Goal: Check status: Check status

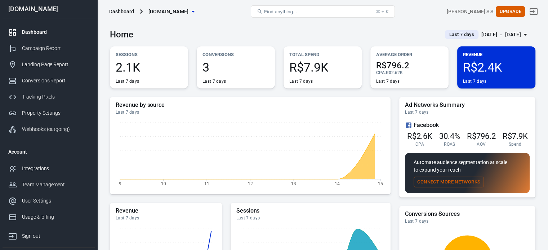
click at [497, 36] on div "[DATE] － [DATE]" at bounding box center [501, 34] width 40 height 9
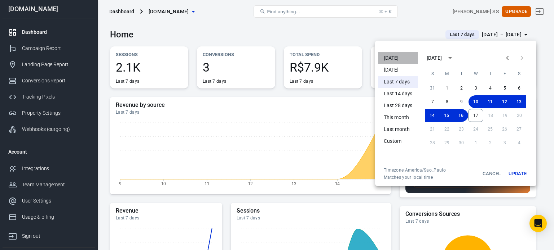
click at [403, 56] on li "[DATE]" at bounding box center [398, 58] width 40 height 12
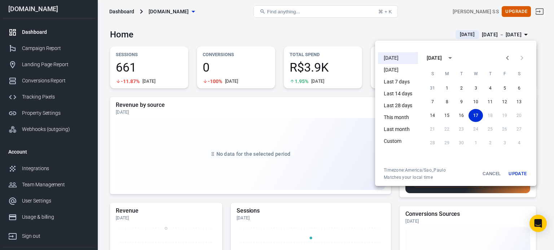
click at [257, 32] on div at bounding box center [277, 125] width 554 height 250
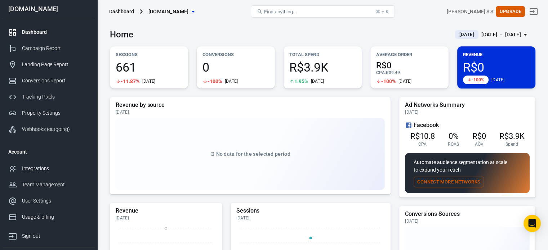
click at [492, 40] on button "[DATE] [DATE] － [DATE]" at bounding box center [492, 35] width 86 height 12
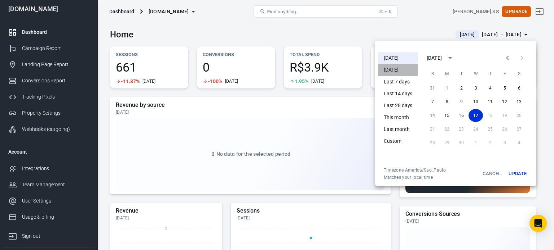
click at [398, 72] on li "[DATE]" at bounding box center [398, 70] width 40 height 12
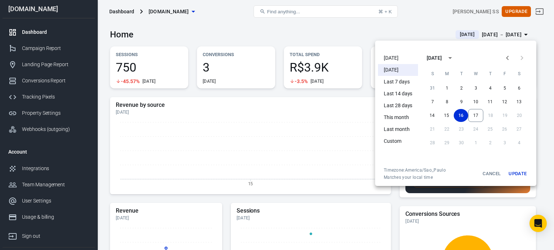
click at [257, 39] on div at bounding box center [277, 125] width 554 height 250
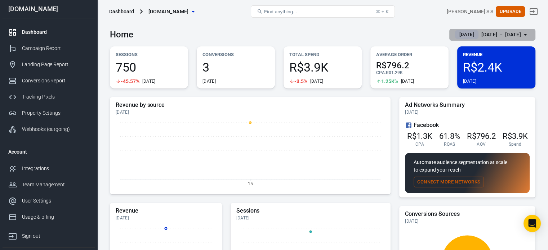
click at [500, 37] on div "[DATE] － [DATE]" at bounding box center [501, 34] width 40 height 9
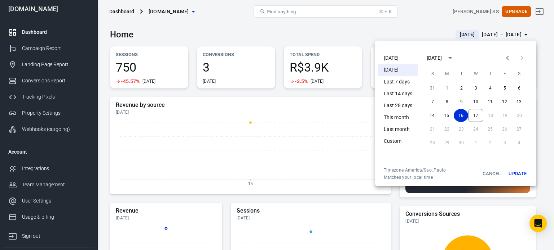
click at [400, 55] on li "[DATE]" at bounding box center [398, 58] width 40 height 12
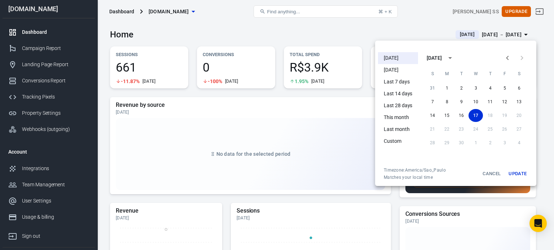
click at [214, 36] on div at bounding box center [277, 125] width 554 height 250
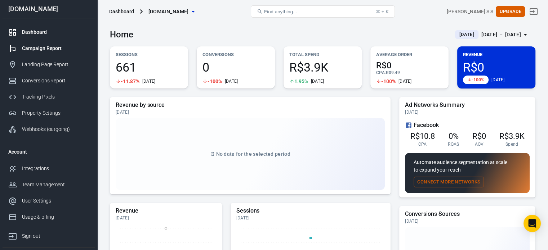
click at [76, 48] on div "Campaign Report" at bounding box center [55, 49] width 67 height 8
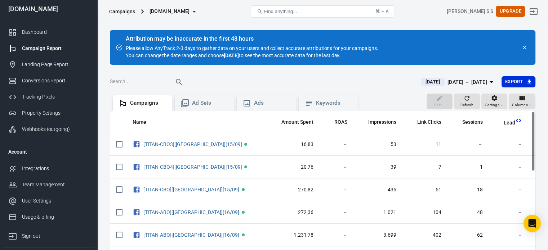
click at [462, 80] on div "[DATE] － [DATE]" at bounding box center [468, 82] width 40 height 9
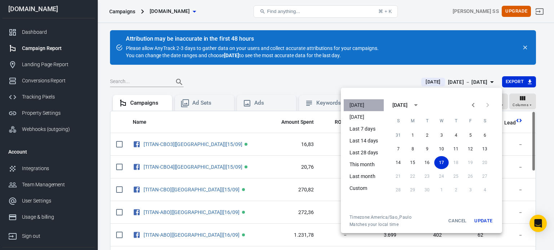
click at [366, 103] on li "[DATE]" at bounding box center [363, 105] width 40 height 12
click at [344, 83] on div at bounding box center [277, 125] width 554 height 250
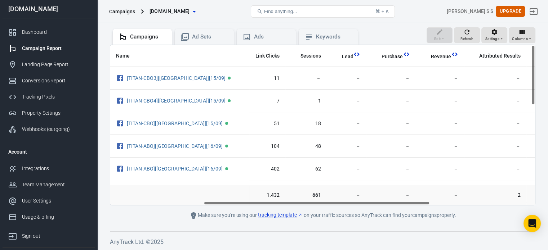
scroll to position [0, 179]
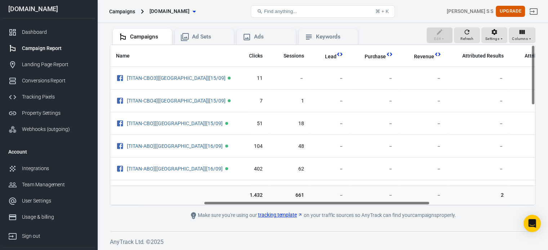
drag, startPoint x: 280, startPoint y: 204, endPoint x: 376, endPoint y: 205, distance: 95.5
click at [376, 205] on main "Attribution may be inaccurate in the first 48 hours Please allow AnyTrack 2-3 d…" at bounding box center [323, 92] width 426 height 256
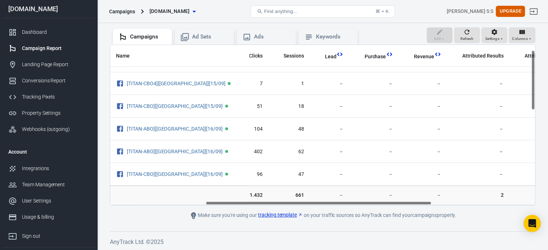
scroll to position [13, 179]
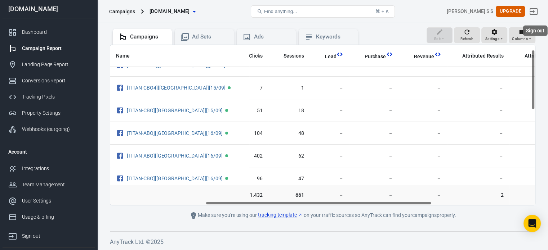
click at [542, 15] on link "Sign out" at bounding box center [533, 11] width 17 height 17
